Goal: Find specific page/section: Find specific page/section

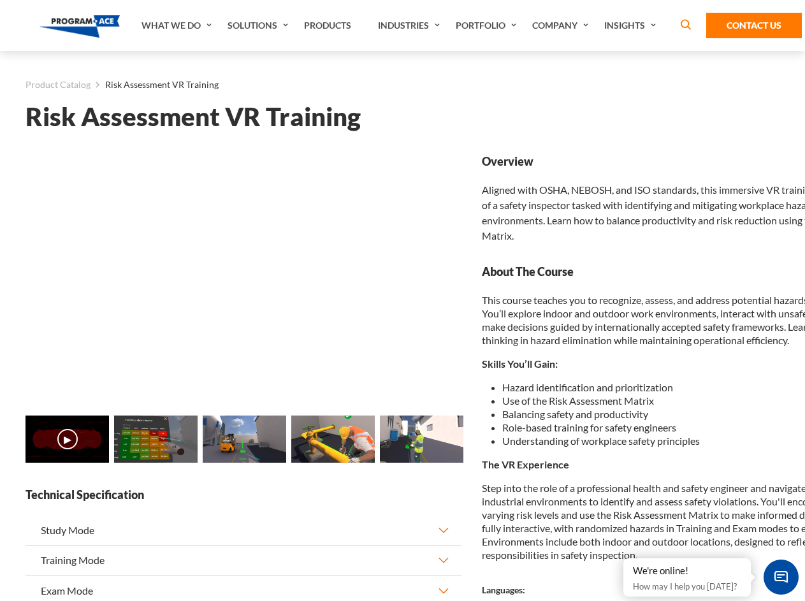
click at [259, 25] on link "Solutions" at bounding box center [259, 25] width 76 height 51
click at [0, 0] on div "AI & Computer Vision Solutions Computer Vision Quality Control AI tools for fas…" at bounding box center [0, 0] width 0 height 0
click at [0, 0] on div "AI & Computer Vision Solutions Virtual Training Solutions Virtual Tour Solution…" at bounding box center [0, 0] width 0 height 0
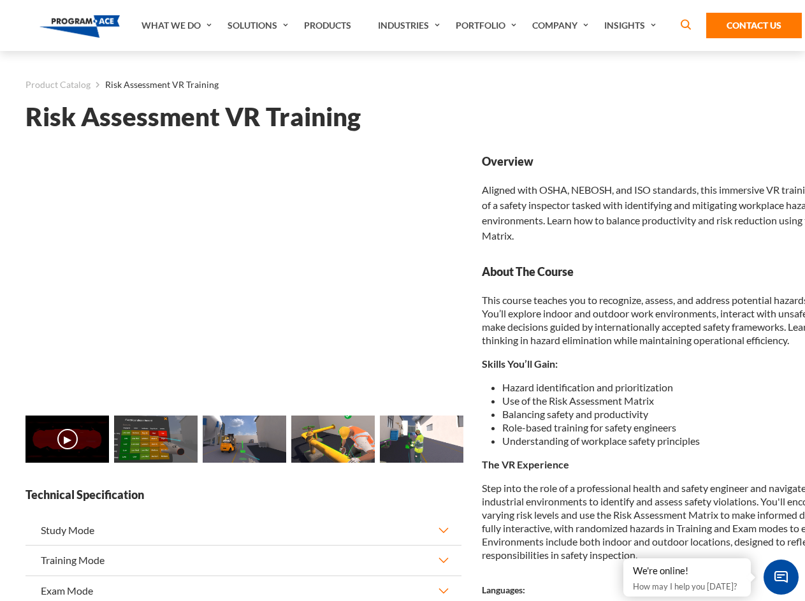
click at [0, 0] on div "AI & Computer Vision Solutions Virtual Training Solutions Virtual Tour Solution…" at bounding box center [0, 0] width 0 height 0
click at [0, 0] on div "AI & Computer Vision Solutions Computer Vision Quality Control AI tools for fas…" at bounding box center [0, 0] width 0 height 0
